Goal: Information Seeking & Learning: Learn about a topic

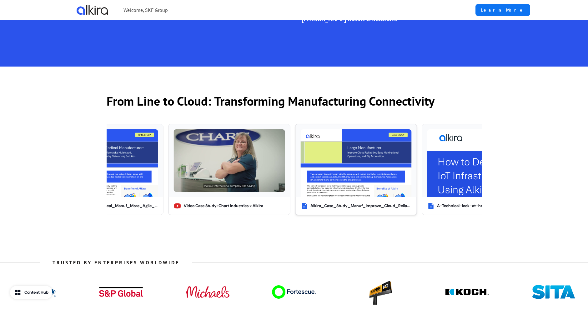
scroll to position [532, 0]
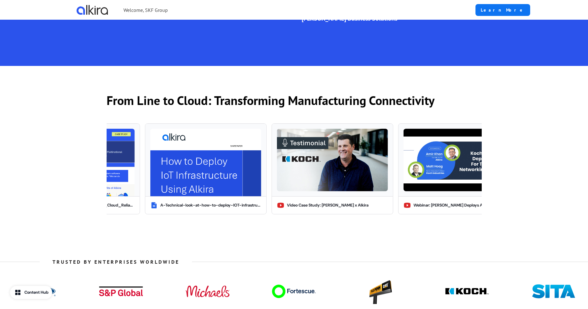
drag, startPoint x: 365, startPoint y: 165, endPoint x: 49, endPoint y: 177, distance: 315.8
click at [49, 177] on div "From Line to Cloud: Transforming Manufacturing Connectivity How to Connect Your…" at bounding box center [294, 154] width 588 height 177
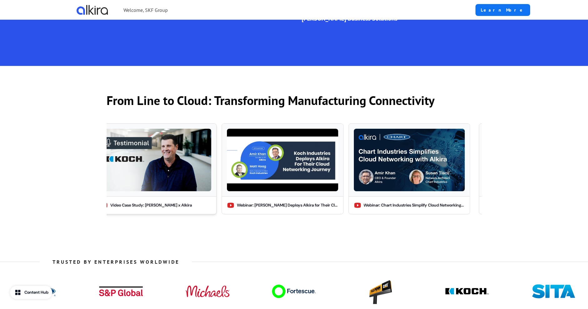
drag, startPoint x: 279, startPoint y: 173, endPoint x: 145, endPoint y: 173, distance: 134.2
click at [145, 173] on img at bounding box center [155, 160] width 111 height 63
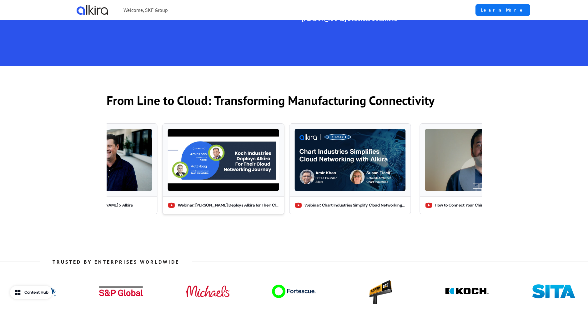
drag, startPoint x: 252, startPoint y: 165, endPoint x: 165, endPoint y: 168, distance: 86.7
click at [170, 168] on img at bounding box center [223, 160] width 111 height 63
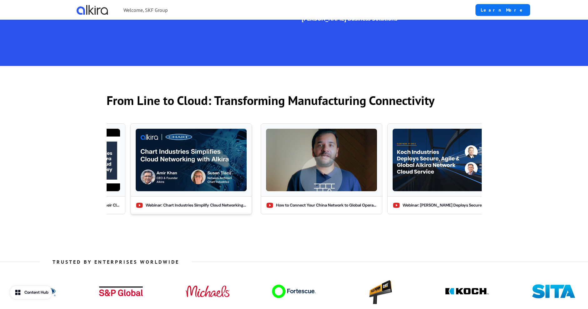
drag, startPoint x: 272, startPoint y: 169, endPoint x: 211, endPoint y: 171, distance: 61.0
click at [211, 171] on img at bounding box center [191, 160] width 111 height 63
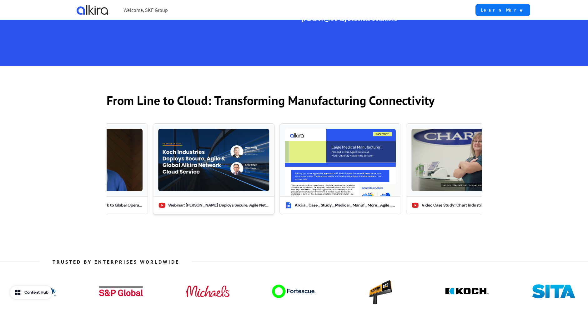
drag, startPoint x: 383, startPoint y: 162, endPoint x: 199, endPoint y: 167, distance: 183.7
click at [200, 167] on img at bounding box center [213, 160] width 111 height 63
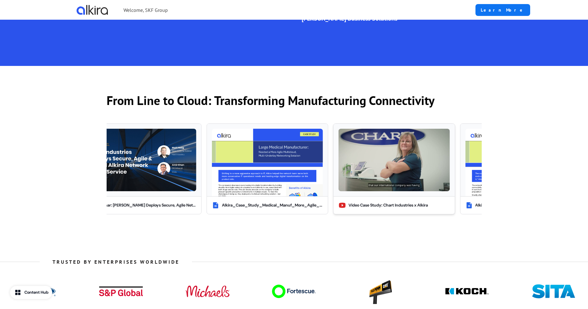
drag, startPoint x: 416, startPoint y: 163, endPoint x: 210, endPoint y: 166, distance: 205.5
click at [339, 167] on img at bounding box center [394, 160] width 111 height 63
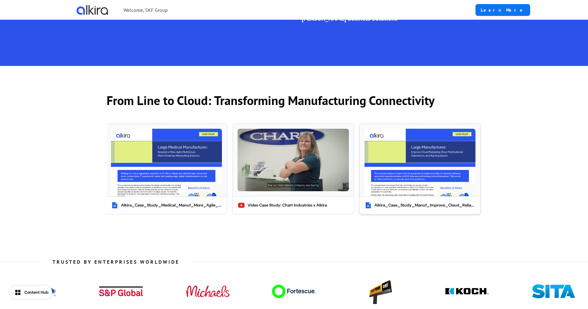
drag, startPoint x: 416, startPoint y: 165, endPoint x: 334, endPoint y: 165, distance: 82.3
click at [365, 165] on img at bounding box center [420, 163] width 111 height 68
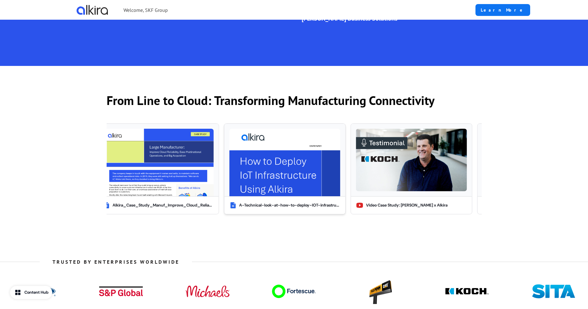
drag, startPoint x: 407, startPoint y: 165, endPoint x: 266, endPoint y: 165, distance: 140.7
click at [266, 165] on img at bounding box center [284, 163] width 111 height 68
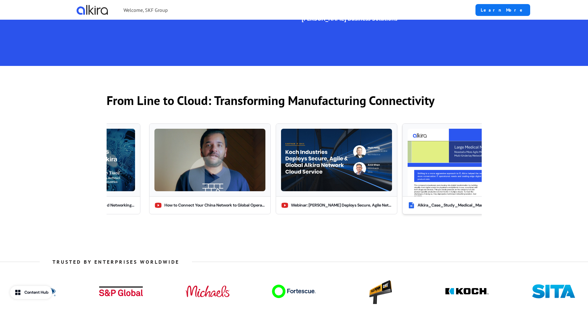
click at [431, 202] on div "Alkira_Case_Study_Medical_Manuf_More_Agile_Multicloud-3.pdf" at bounding box center [468, 205] width 101 height 6
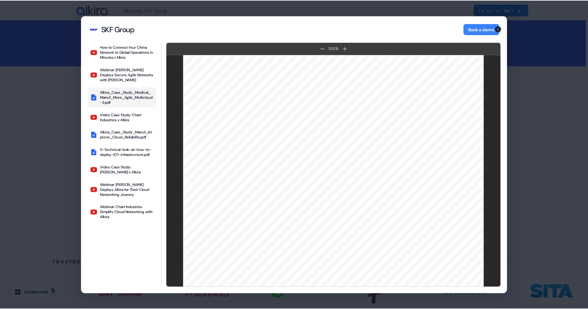
scroll to position [168, 0]
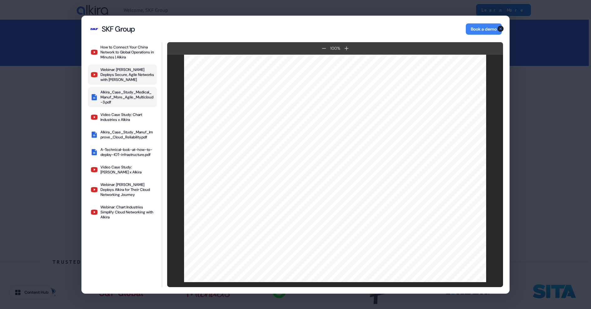
click at [118, 76] on div "Webinar: [PERSON_NAME] Deploys Secure, Agile Networks with [PERSON_NAME]" at bounding box center [127, 74] width 54 height 15
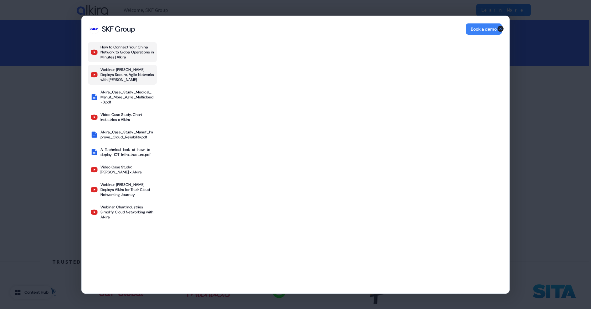
click at [124, 45] on div "How to Connect Your China Network to Global Operations in Minutes | Alkira" at bounding box center [127, 51] width 54 height 15
click at [500, 28] on icon "button" at bounding box center [500, 29] width 6 height 6
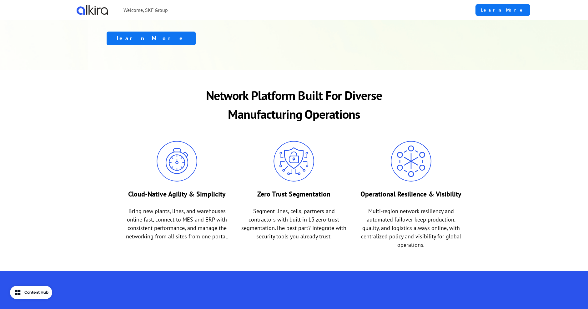
scroll to position [156, 0]
